Goal: Information Seeking & Learning: Learn about a topic

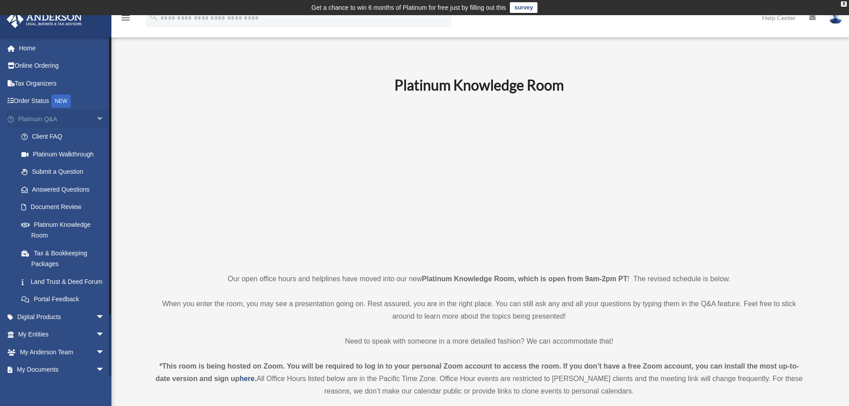
click at [54, 119] on link "Platinum Q&A arrow_drop_down" at bounding box center [62, 119] width 112 height 18
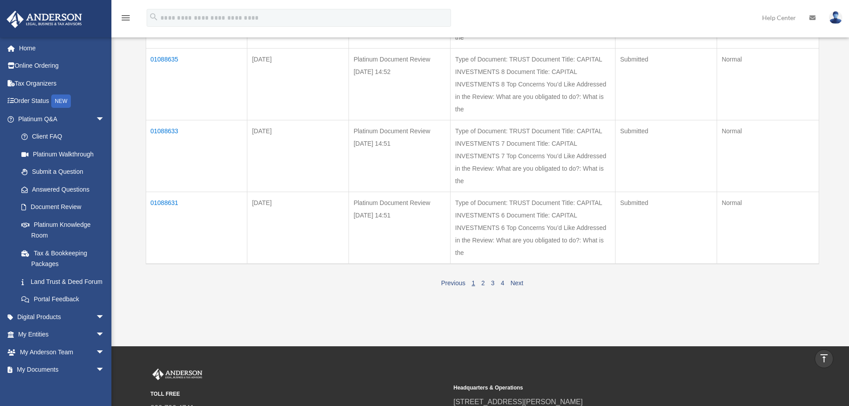
scroll to position [669, 0]
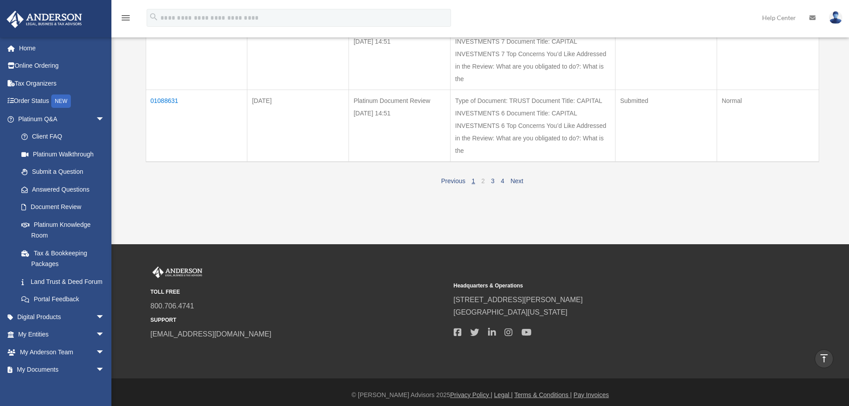
click at [481, 185] on link "2" at bounding box center [483, 180] width 4 height 7
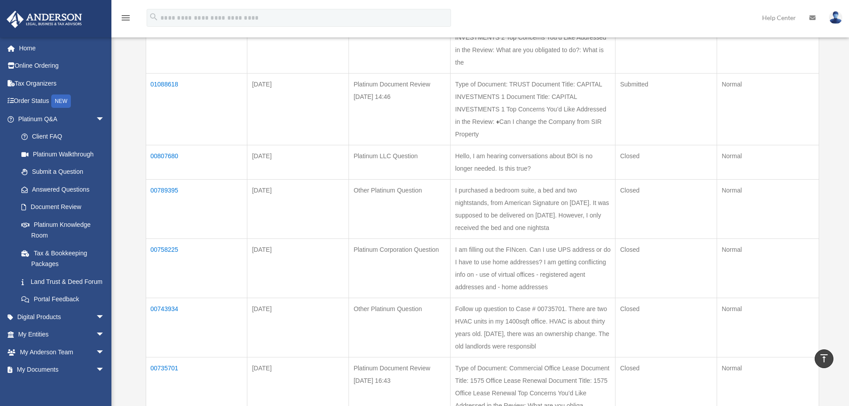
scroll to position [357, 0]
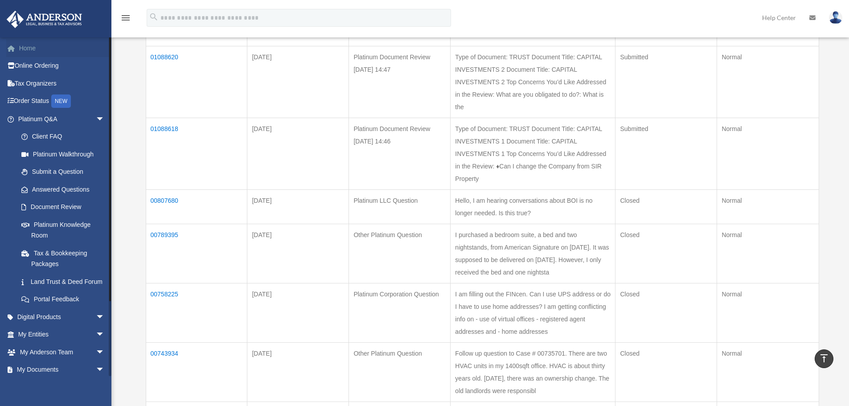
click at [30, 49] on link "Home" at bounding box center [62, 48] width 112 height 18
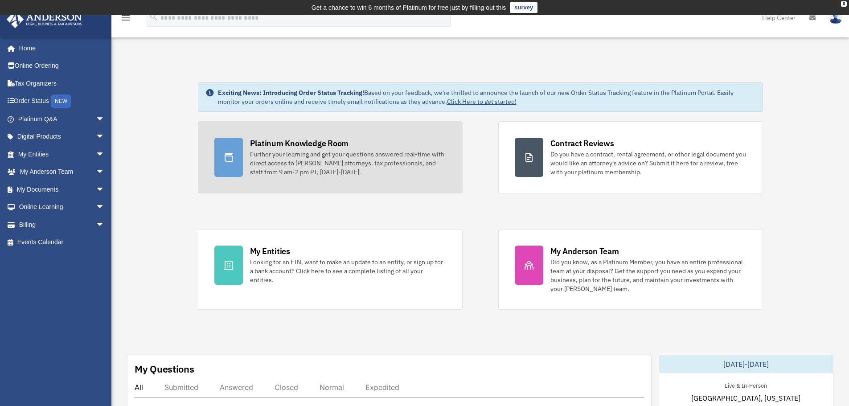
click at [378, 177] on link "Platinum Knowledge Room Further your learning and get your questions answered r…" at bounding box center [330, 157] width 265 height 72
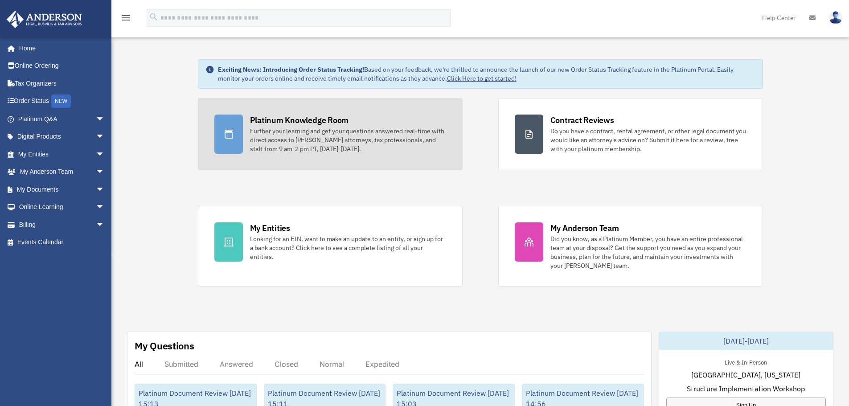
scroll to position [41, 0]
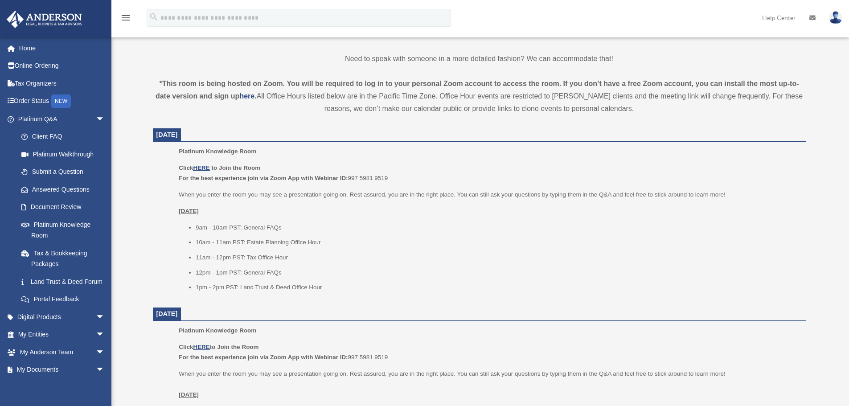
scroll to position [282, 0]
click at [203, 166] on u "HERE" at bounding box center [201, 168] width 16 height 7
click at [205, 166] on u "HERE" at bounding box center [201, 168] width 16 height 7
